Goal: Information Seeking & Learning: Check status

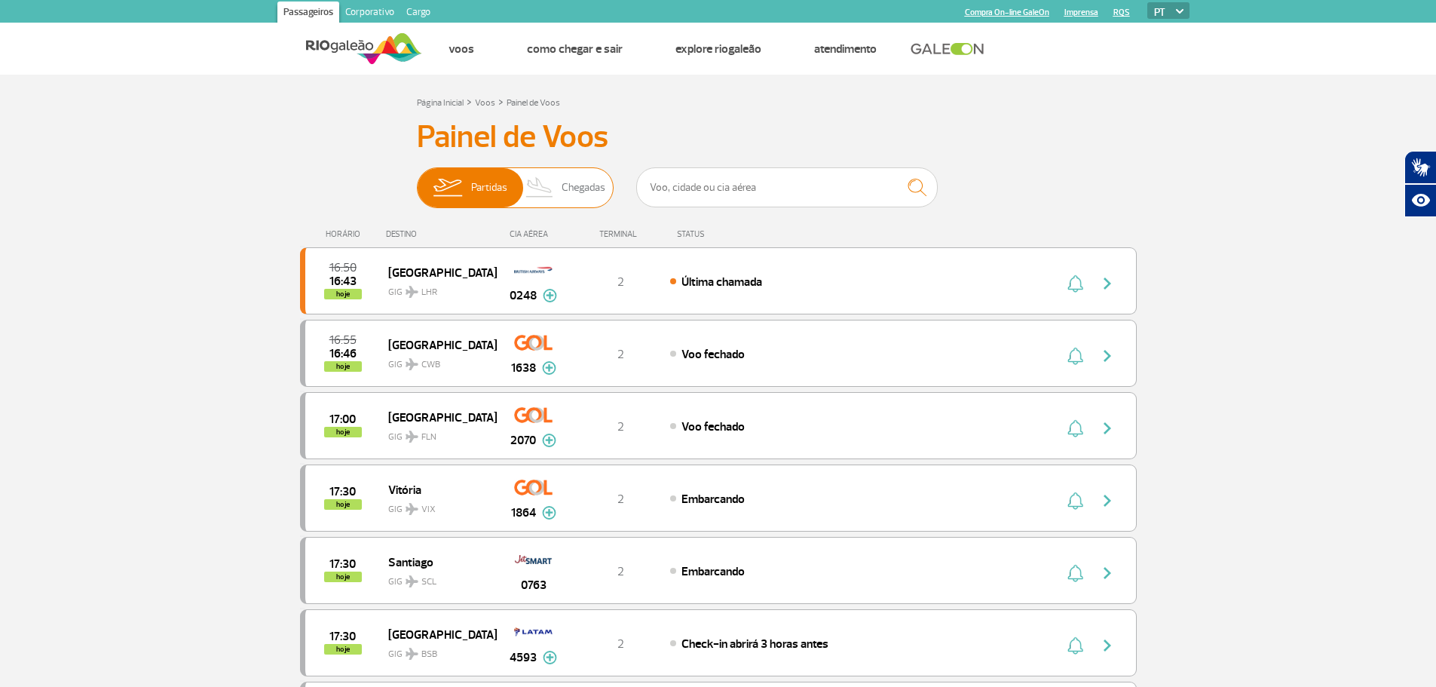
click at [576, 188] on span "Chegadas" at bounding box center [584, 187] width 44 height 39
click at [417, 180] on input "Partidas Chegadas" at bounding box center [417, 180] width 0 height 0
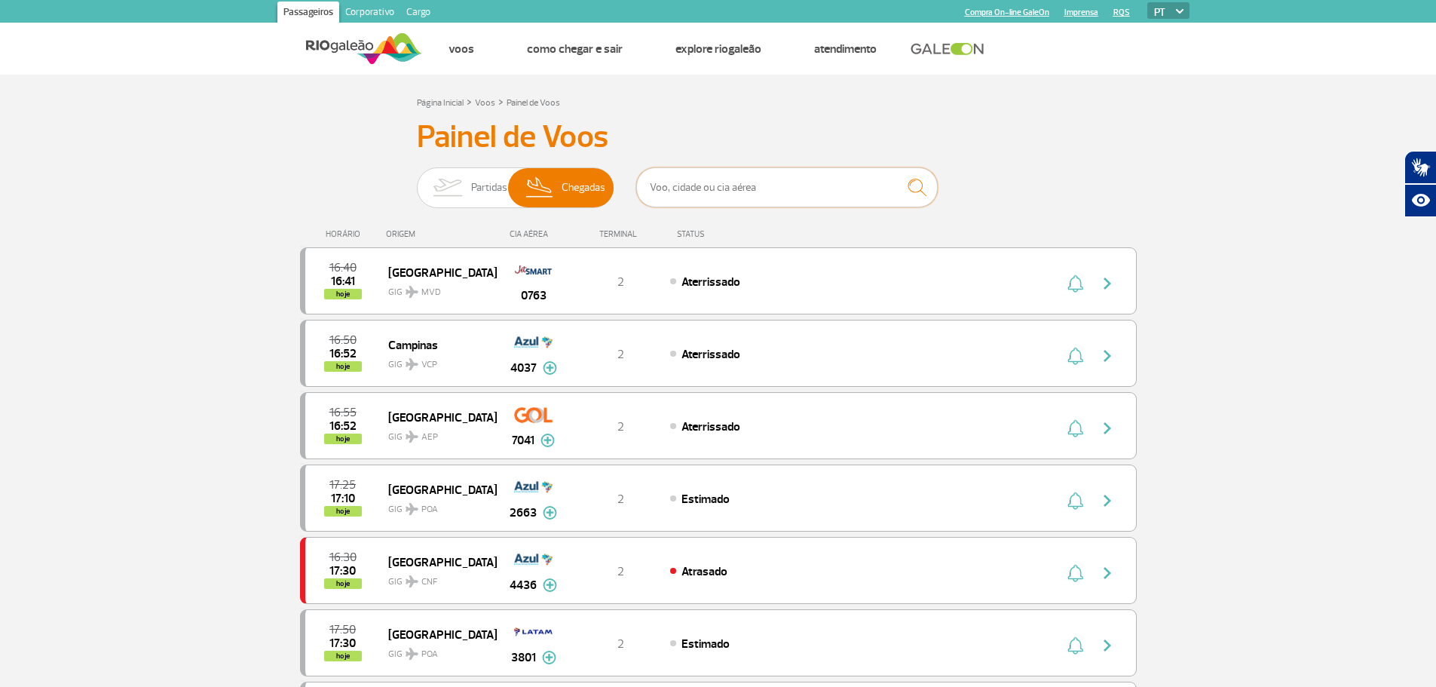
click at [810, 193] on input "text" at bounding box center [787, 187] width 302 height 40
type input "[GEOGRAPHIC_DATA]"
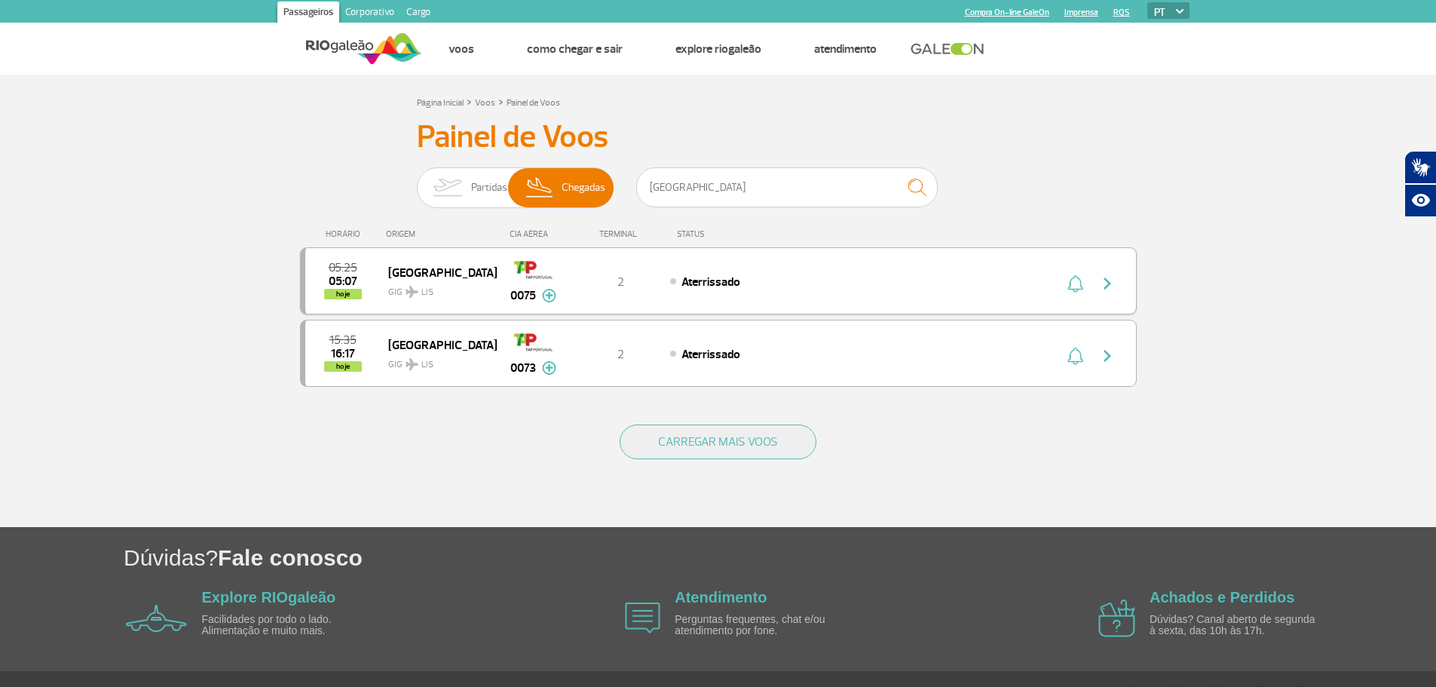
click at [1104, 278] on img "button" at bounding box center [1107, 283] width 18 height 18
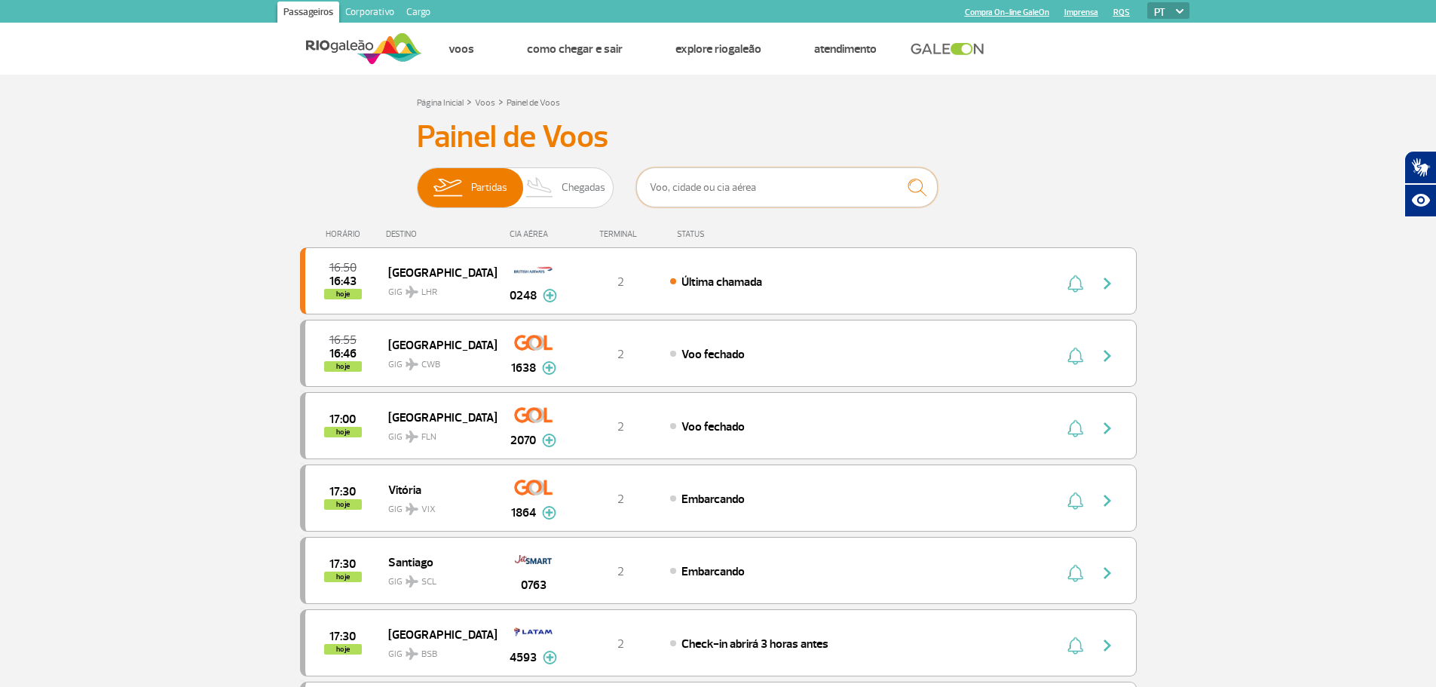
click at [699, 188] on input "text" at bounding box center [787, 187] width 302 height 40
click at [582, 193] on span "Chegadas" at bounding box center [584, 187] width 44 height 39
click at [417, 180] on input "Partidas Chegadas" at bounding box center [417, 180] width 0 height 0
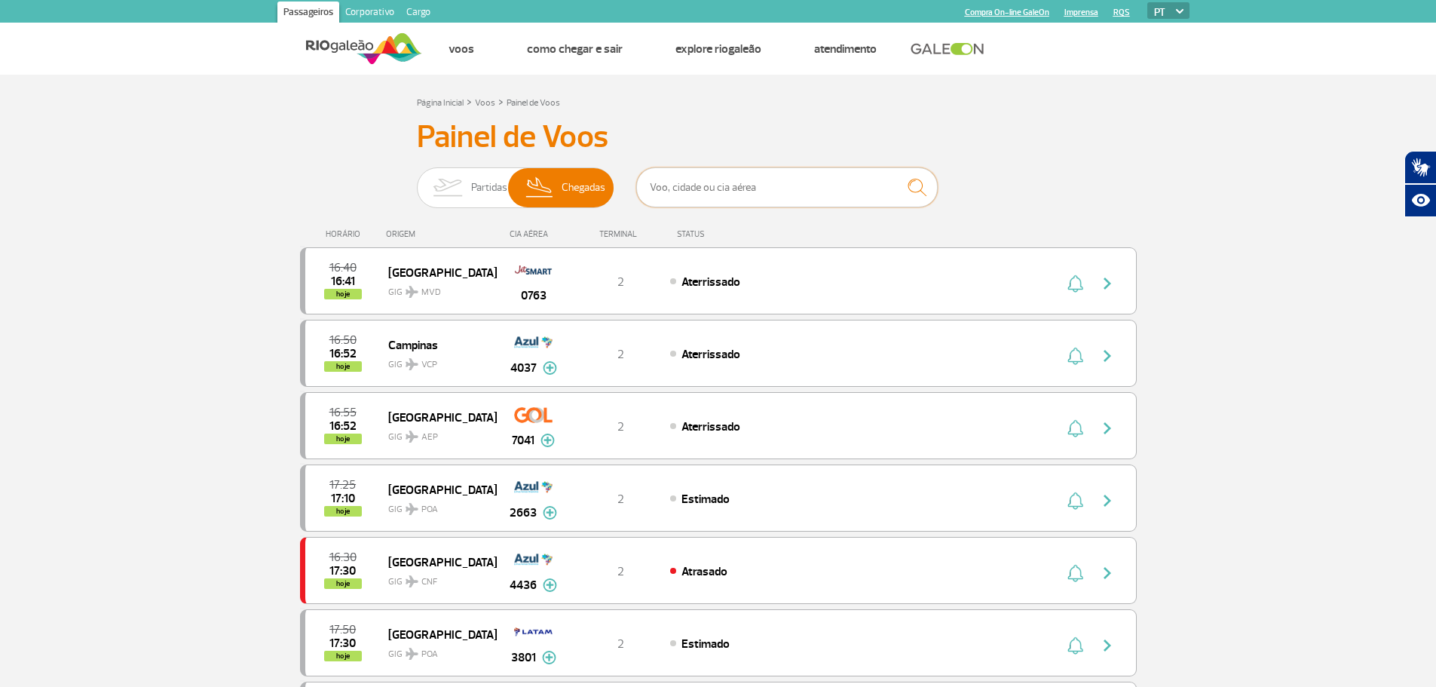
click at [690, 192] on input "text" at bounding box center [787, 187] width 302 height 40
type input "[GEOGRAPHIC_DATA]"
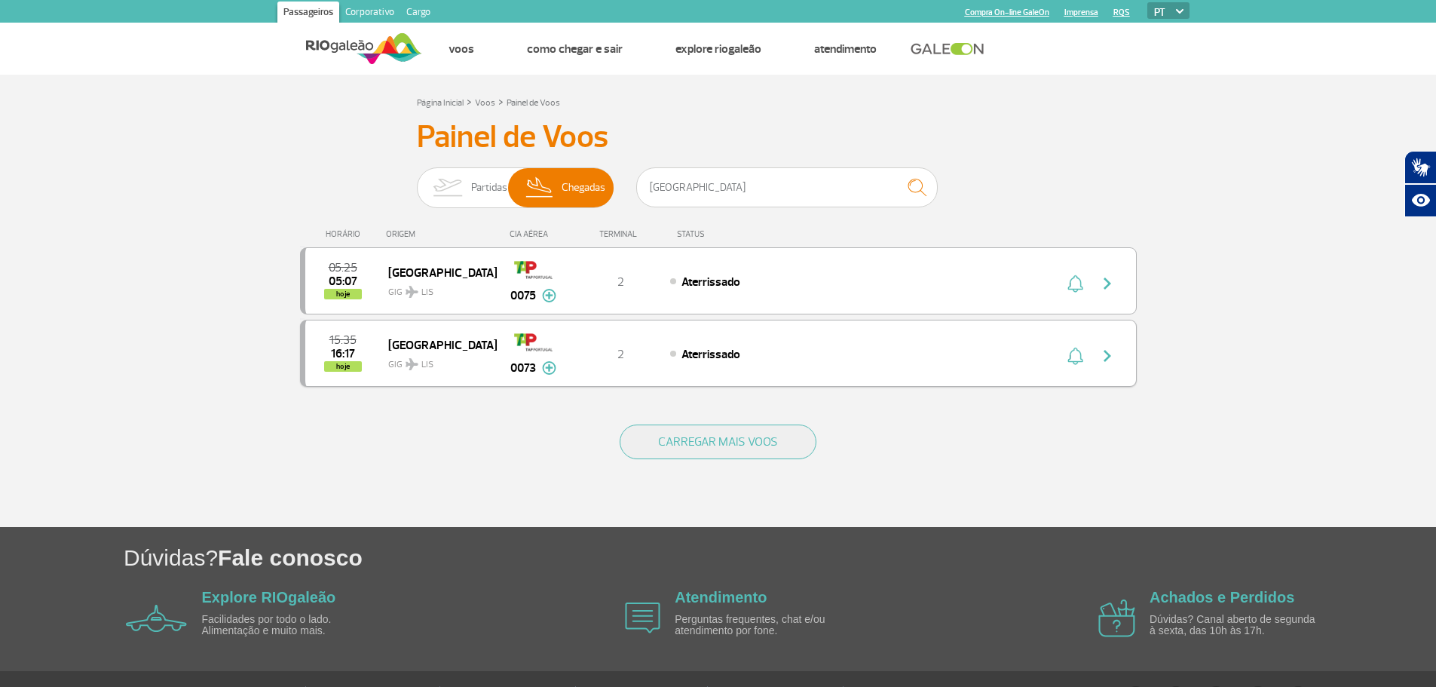
click at [711, 368] on div "15:35 16:17 hoje [GEOGRAPHIC_DATA] GIG LIS 0073 2 Aterrissado Parcerias: Etihad…" at bounding box center [718, 353] width 837 height 67
click at [709, 341] on div "15:35 16:17 hoje [GEOGRAPHIC_DATA] GIG LIS 0073 2 Aterrissado Parcerias: Etihad…" at bounding box center [718, 353] width 837 height 67
click at [1104, 360] on img "button" at bounding box center [1107, 356] width 18 height 18
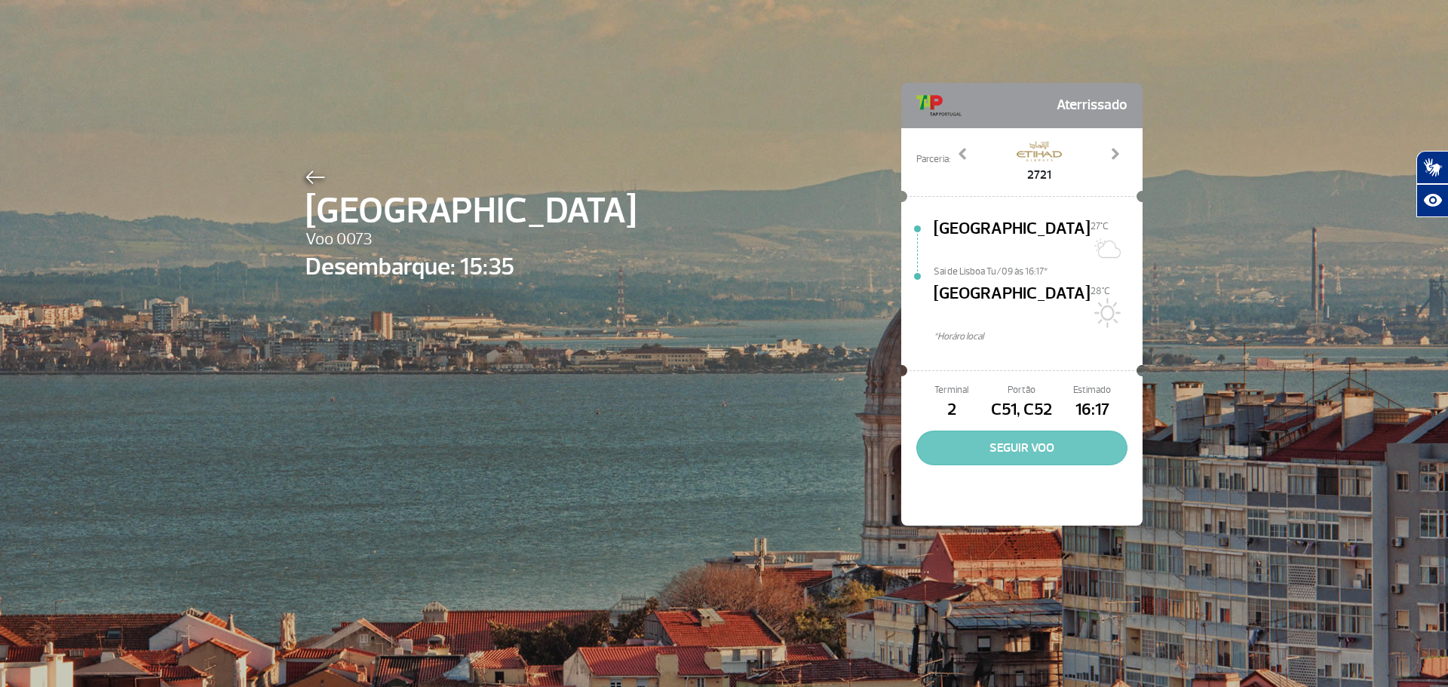
click at [1028, 431] on button "SEGUIR VOO" at bounding box center [1021, 448] width 211 height 35
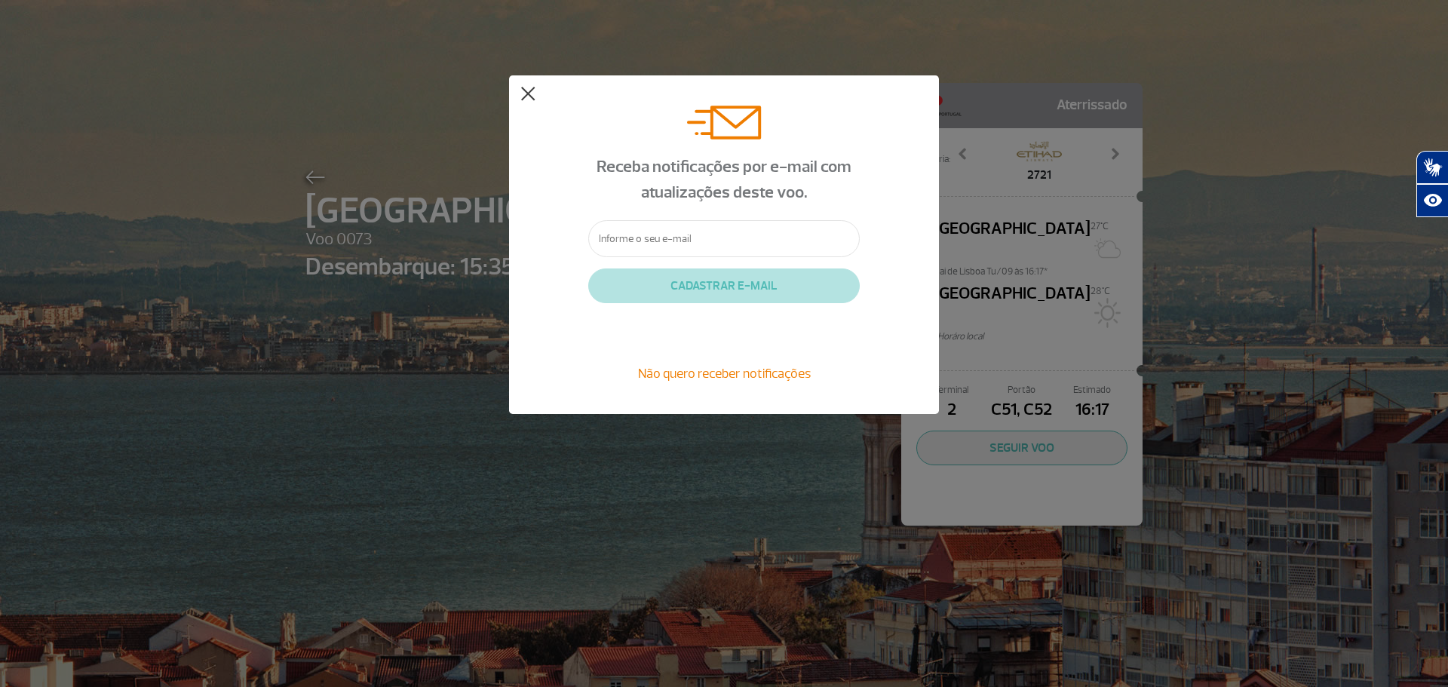
click at [524, 100] on button at bounding box center [527, 94] width 15 height 15
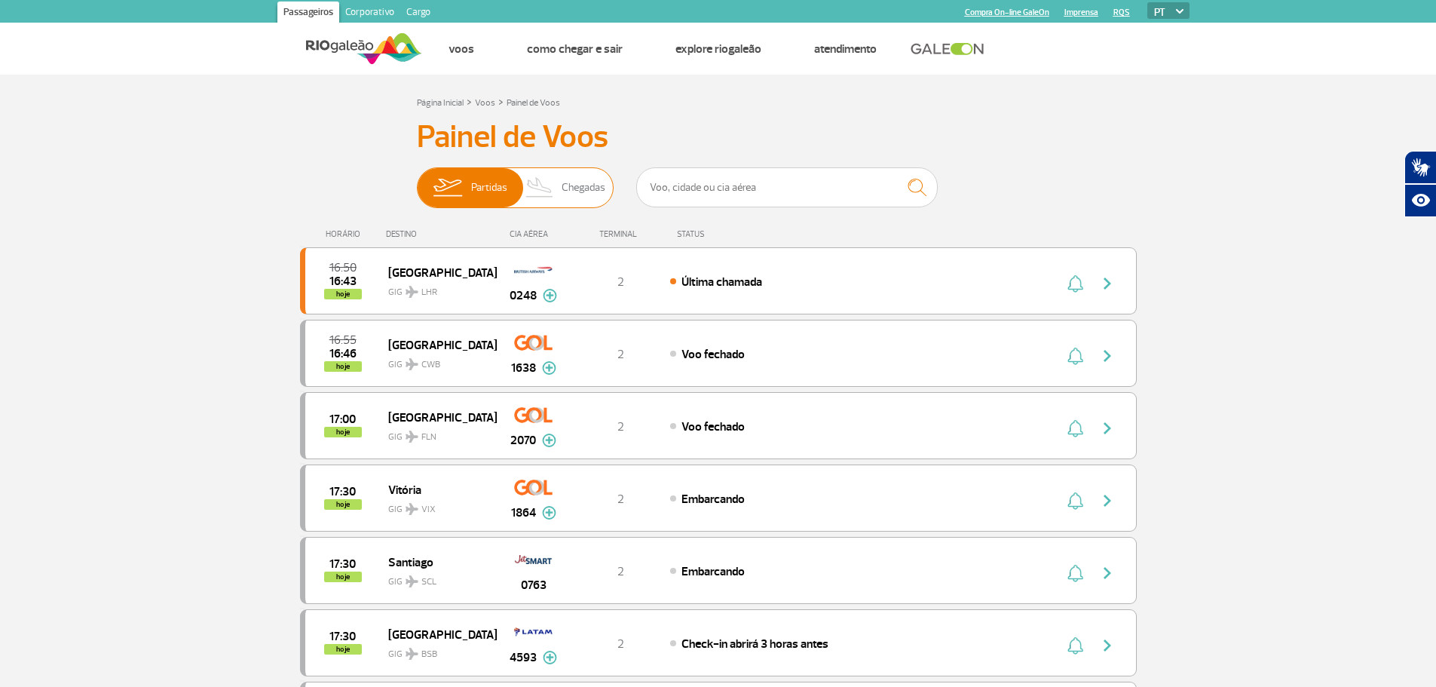
click at [581, 191] on span "Chegadas" at bounding box center [584, 187] width 44 height 39
click at [417, 180] on input "Partidas Chegadas" at bounding box center [417, 180] width 0 height 0
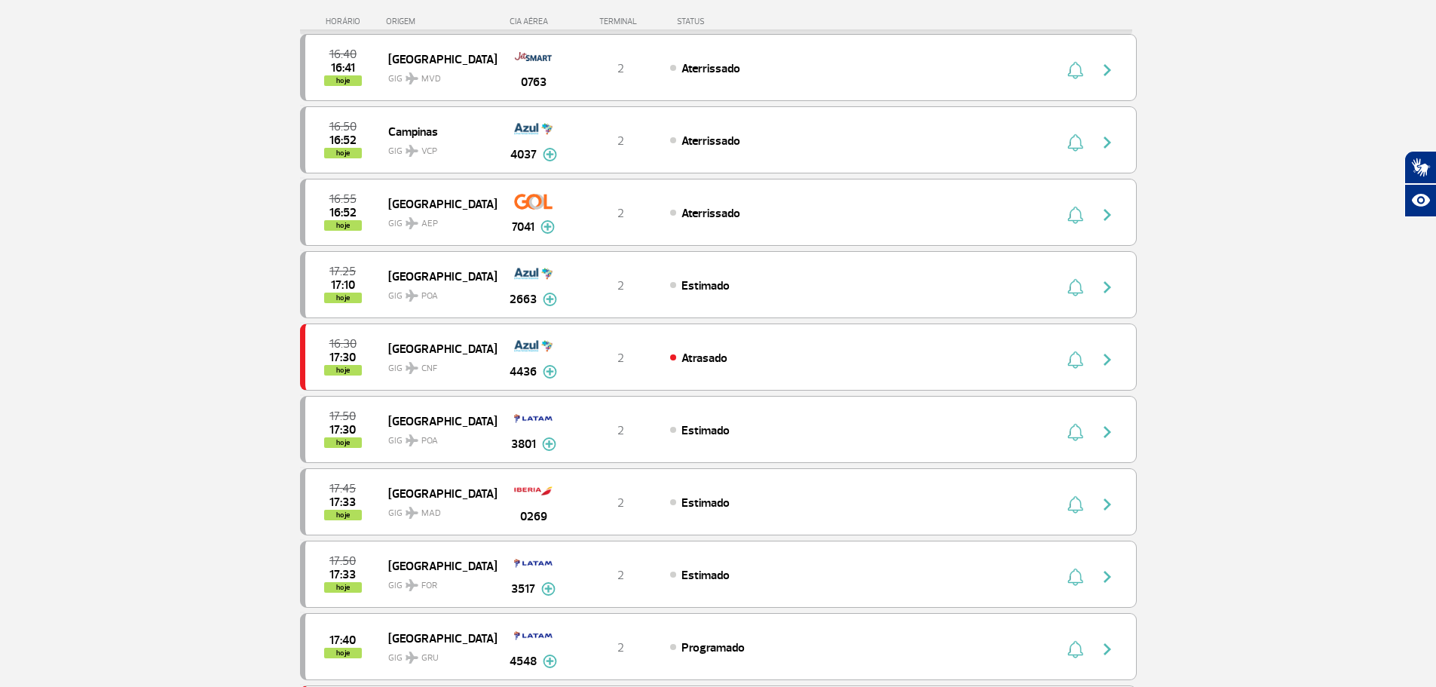
scroll to position [226, 0]
